Goal: Task Accomplishment & Management: Complete application form

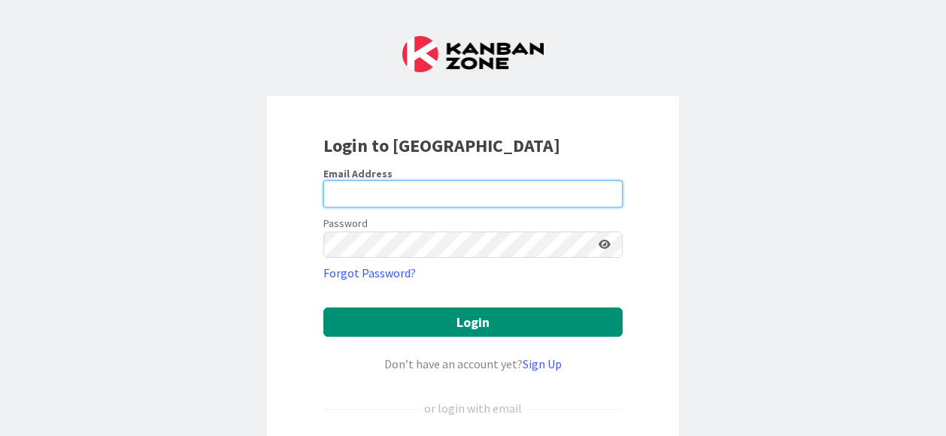
click at [351, 196] on input "email" at bounding box center [472, 194] width 299 height 27
type input "a"
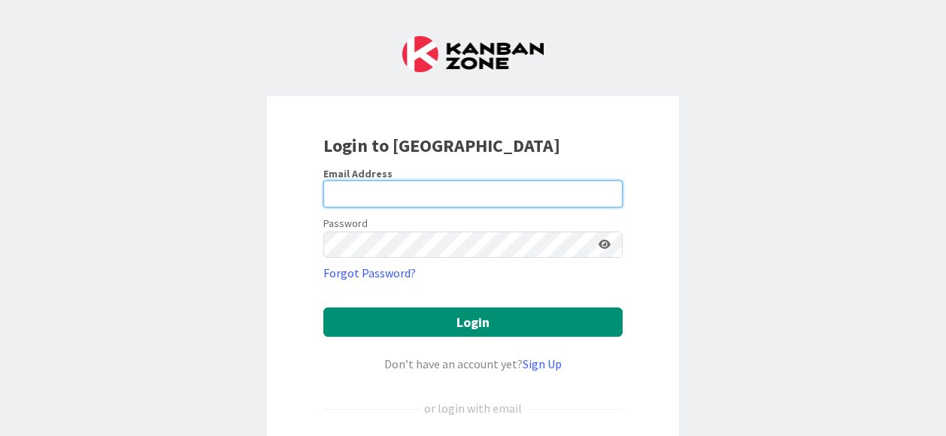
paste input "[EMAIL_ADDRESS][DOMAIN_NAME]"
type input "[EMAIL_ADDRESS][DOMAIN_NAME]"
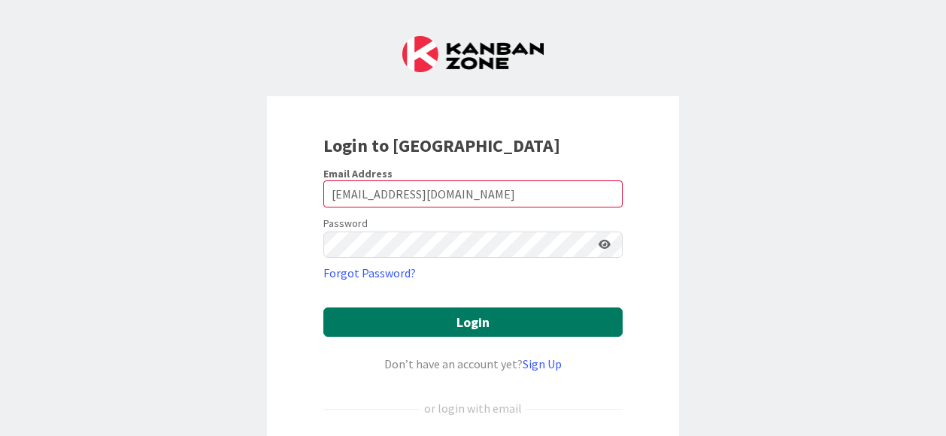
click at [524, 327] on button "Login" at bounding box center [472, 322] width 299 height 29
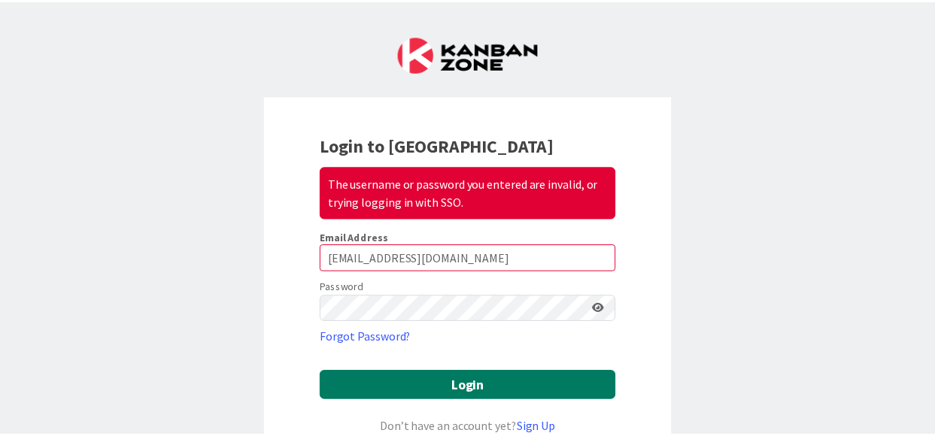
scroll to position [75, 0]
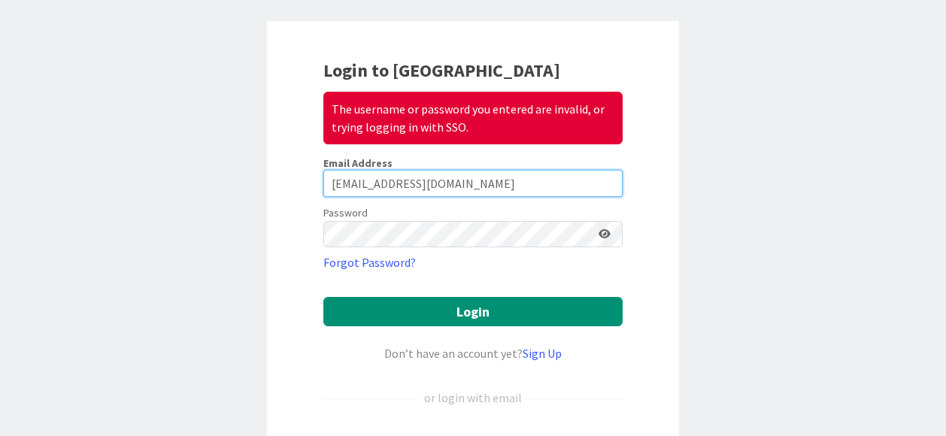
drag, startPoint x: 481, startPoint y: 177, endPoint x: 283, endPoint y: 160, distance: 199.3
click at [283, 160] on div "Login to Kanban Zone The username or password you entered are invalid, or tryin…" at bounding box center [473, 282] width 412 height 523
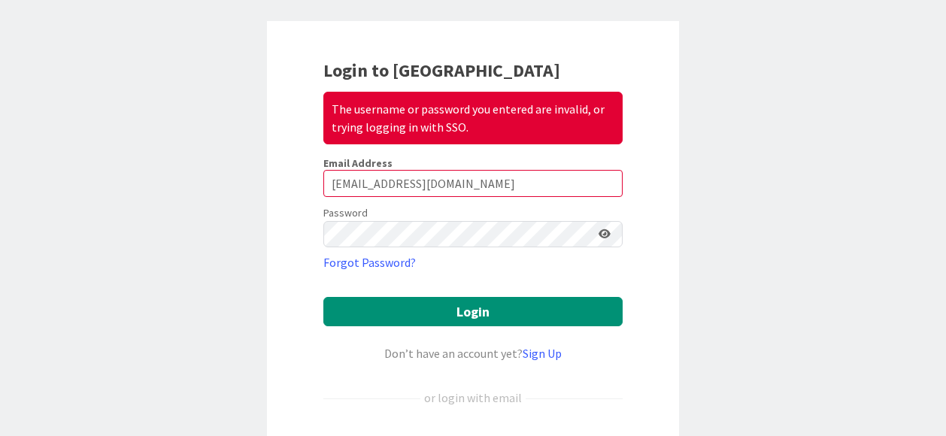
click at [277, 249] on div "Login to Kanban Zone The username or password you entered are invalid, or tryin…" at bounding box center [473, 282] width 412 height 523
click at [542, 353] on link "Sign Up" at bounding box center [542, 353] width 39 height 15
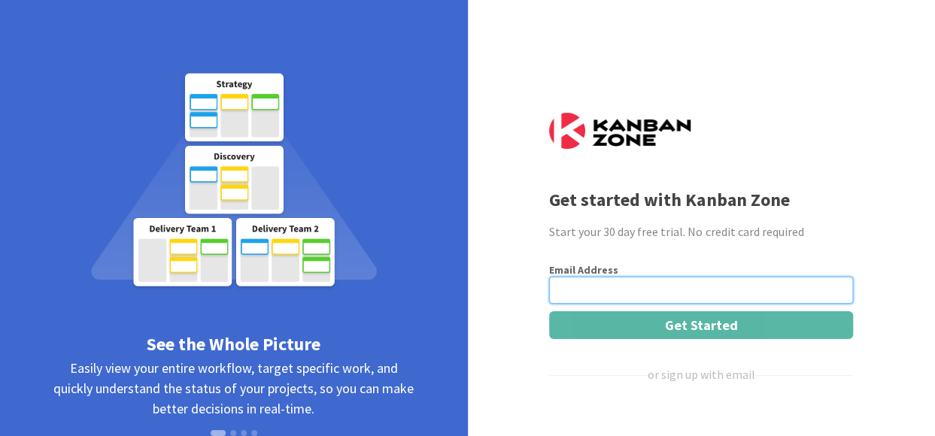
paste input "[EMAIL_ADDRESS][DOMAIN_NAME]"
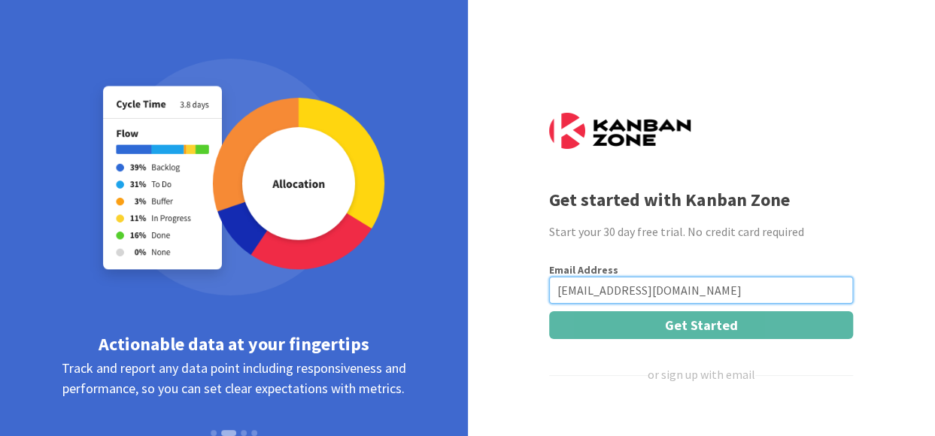
scroll to position [99, 0]
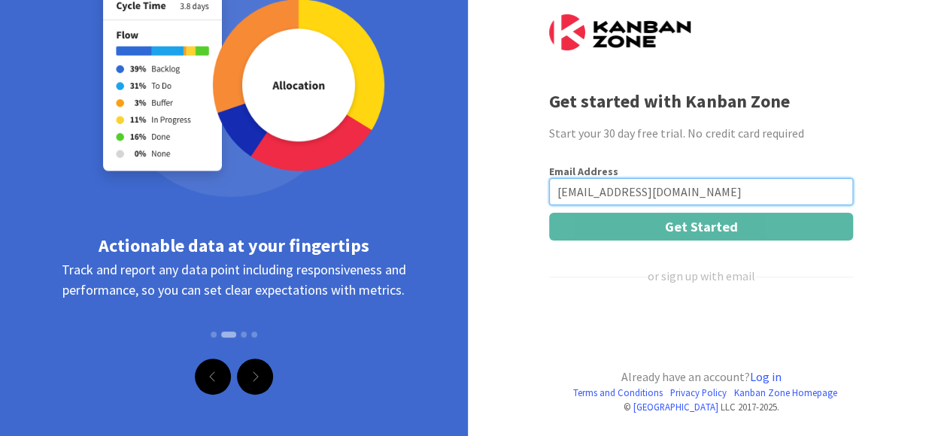
type input "[EMAIL_ADDRESS][DOMAIN_NAME]"
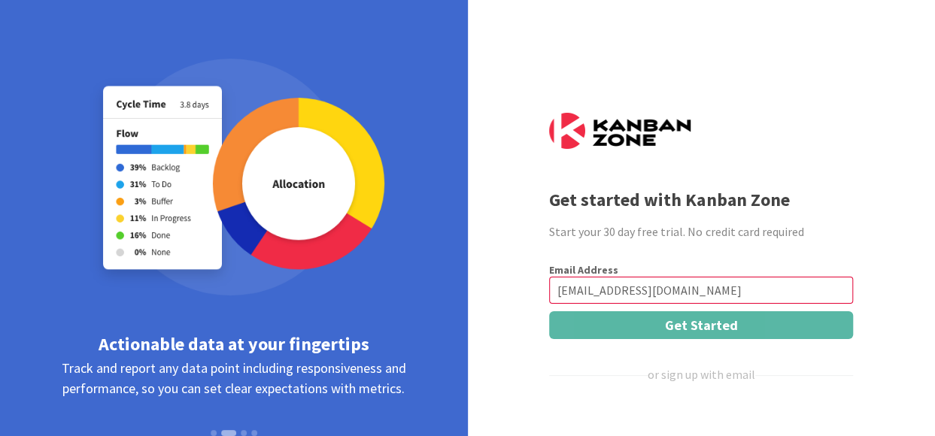
scroll to position [75, 0]
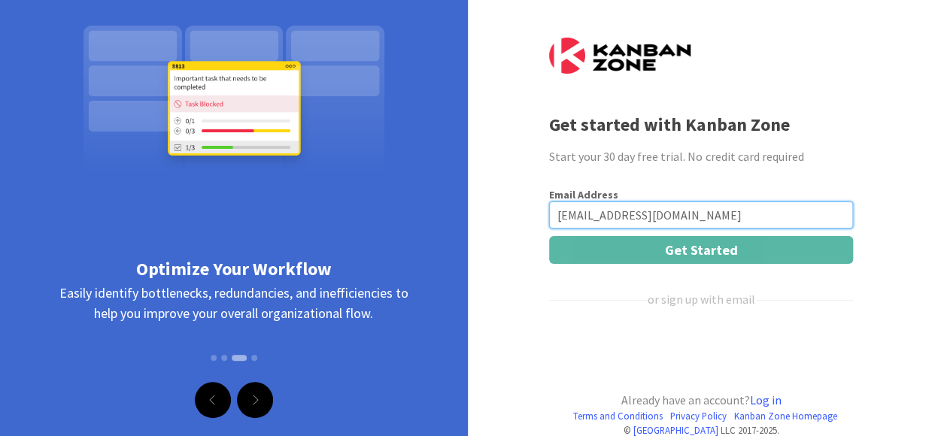
drag, startPoint x: 713, startPoint y: 214, endPoint x: 503, endPoint y: 204, distance: 210.1
click at [503, 204] on div "Terms and Conditions Privacy Policy [GEOGRAPHIC_DATA] Homepage © Kanban Zone LL…" at bounding box center [467, 193] width 935 height 536
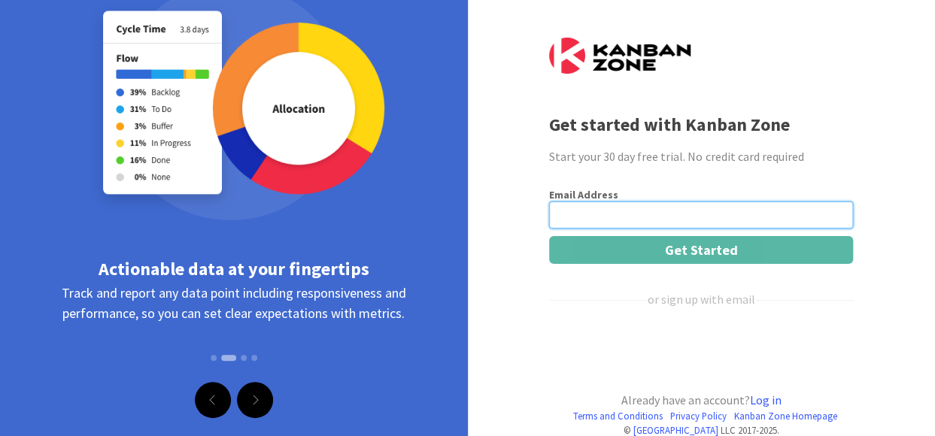
click at [634, 219] on input "email" at bounding box center [701, 215] width 304 height 27
type input "[EMAIL_ADDRESS][DOMAIN_NAME]"
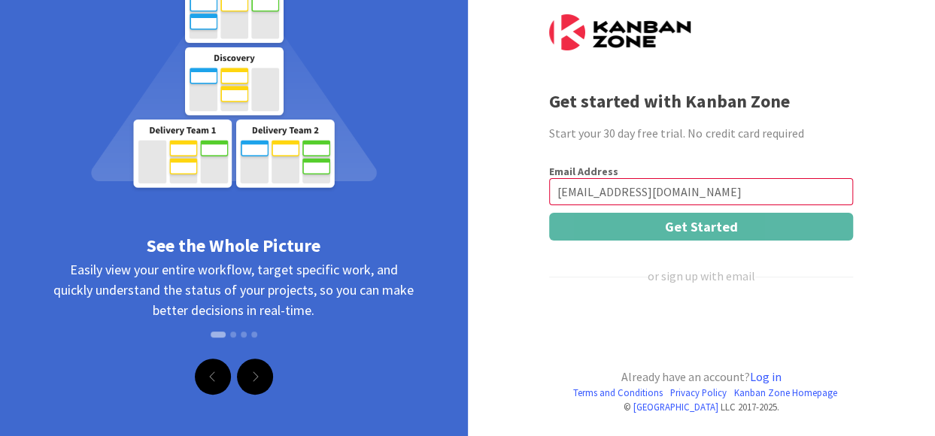
scroll to position [0, 0]
